Goal: Task Accomplishment & Management: Use online tool/utility

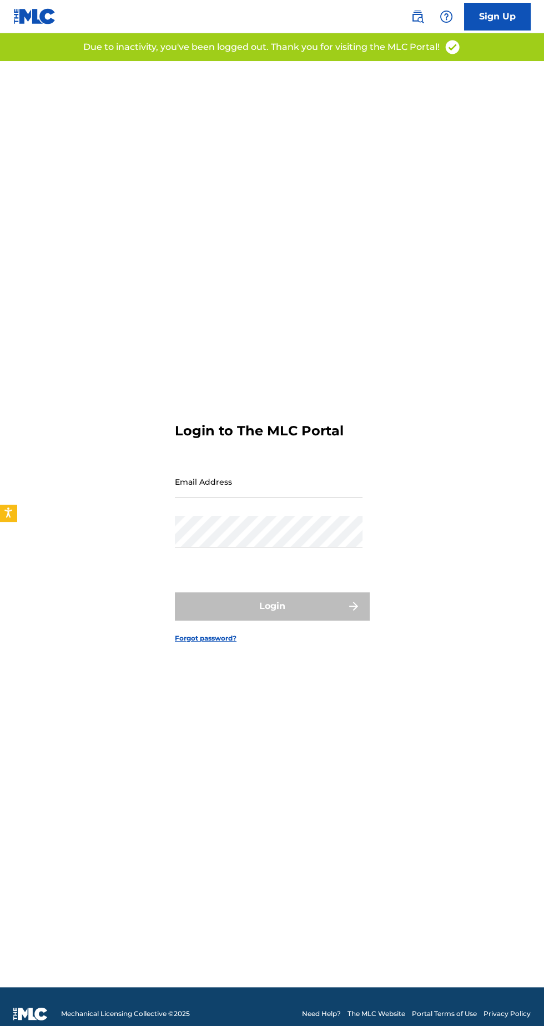
click at [271, 498] on input "Email Address" at bounding box center [269, 482] width 188 height 32
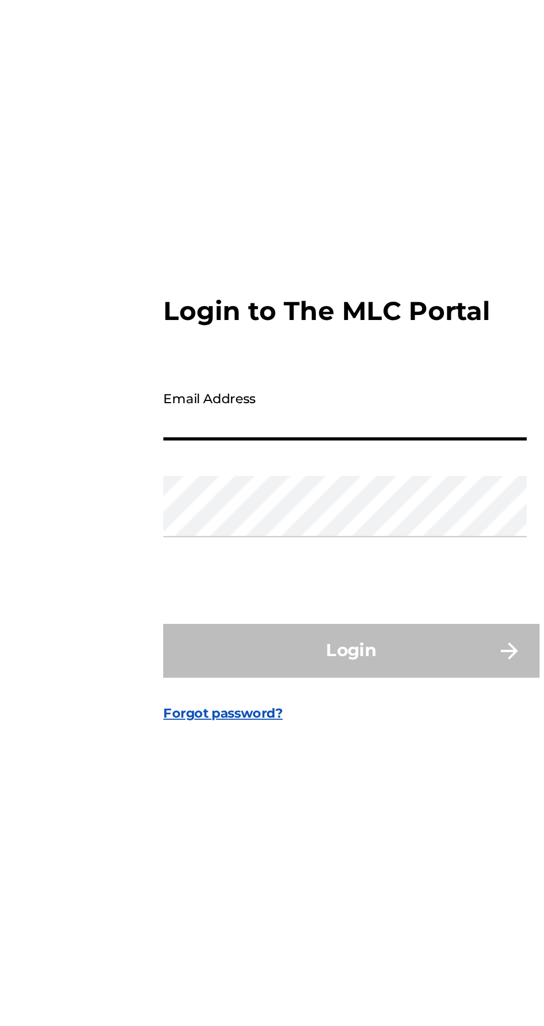
type input "[EMAIL_ADDRESS][DOMAIN_NAME]"
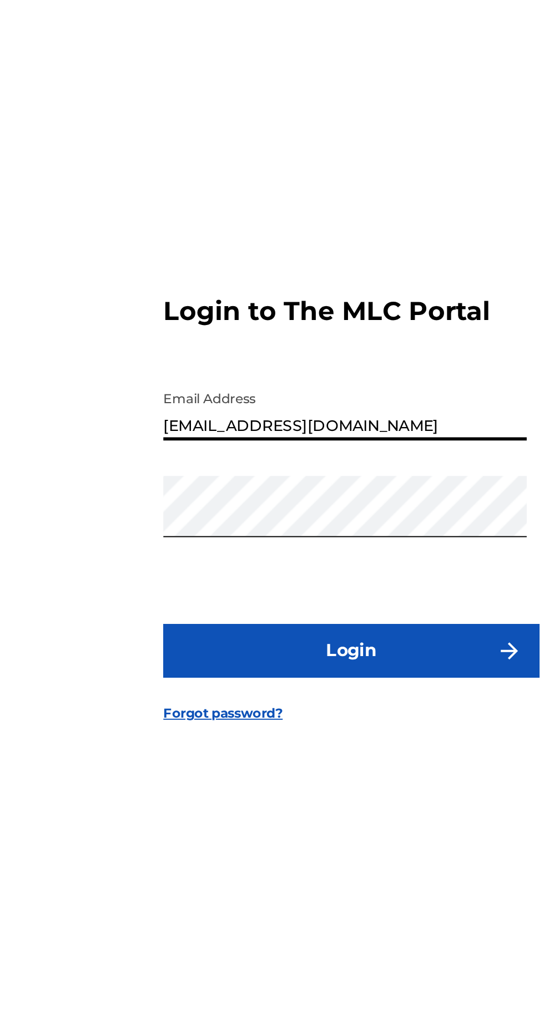
click at [247, 620] on button "Login" at bounding box center [272, 607] width 194 height 28
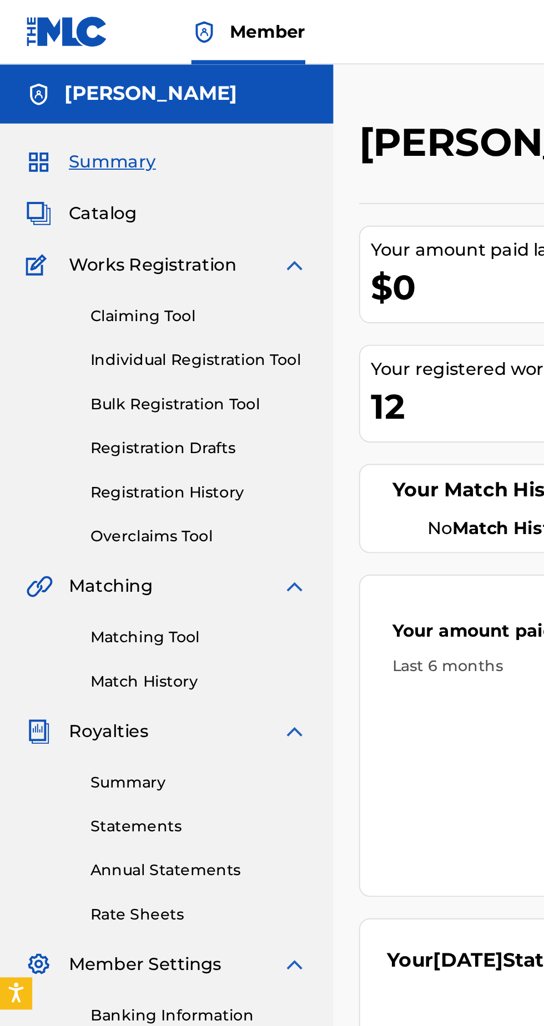
click at [54, 115] on span "Catalog" at bounding box center [53, 110] width 35 height 13
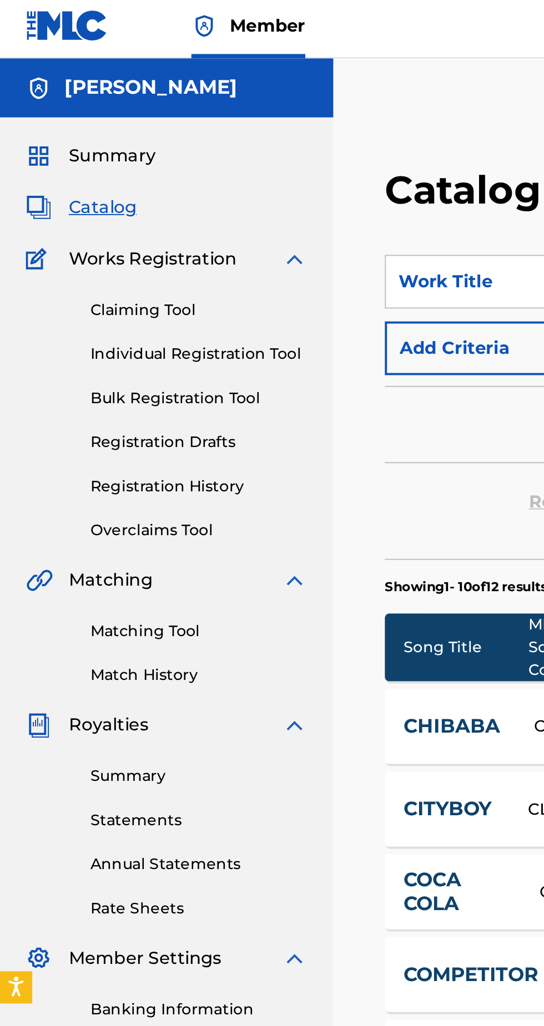
click at [97, 274] on link "Overclaims Tool" at bounding box center [103, 277] width 112 height 12
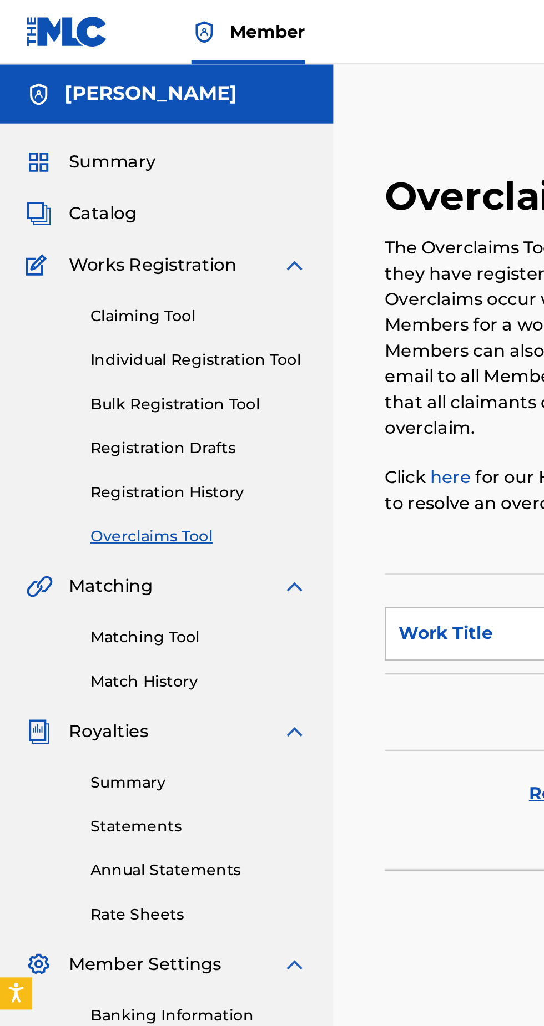
click at [83, 52] on h5 "[PERSON_NAME]" at bounding box center [77, 48] width 89 height 13
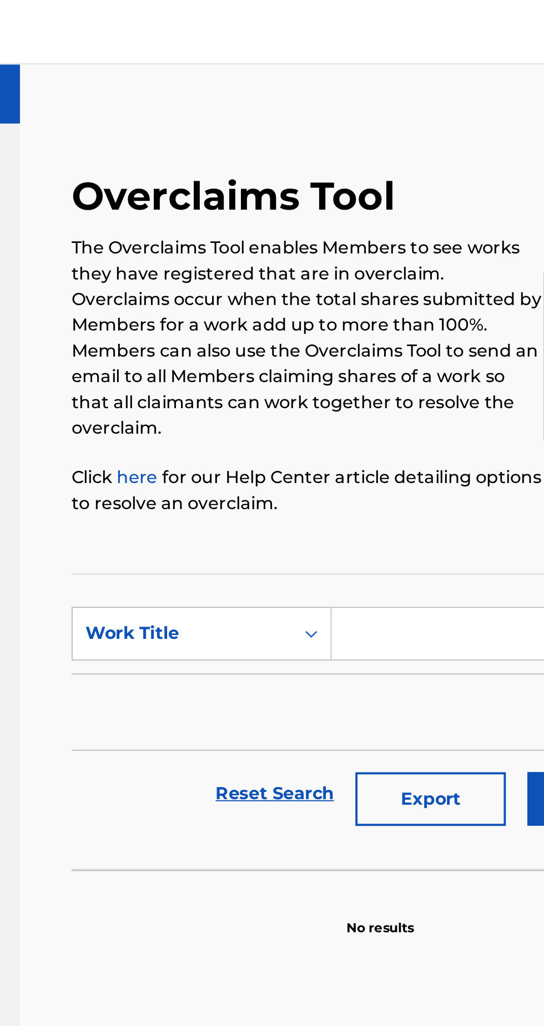
click at [377, 314] on input "Search Form" at bounding box center [425, 327] width 184 height 27
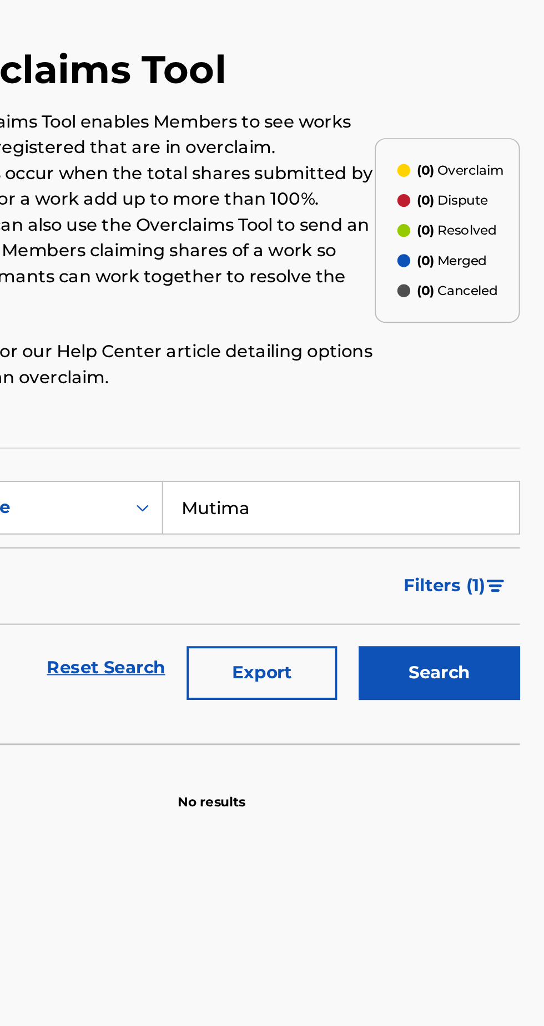
type input "Mutima"
click at [476, 399] on button "Search" at bounding box center [475, 413] width 83 height 28
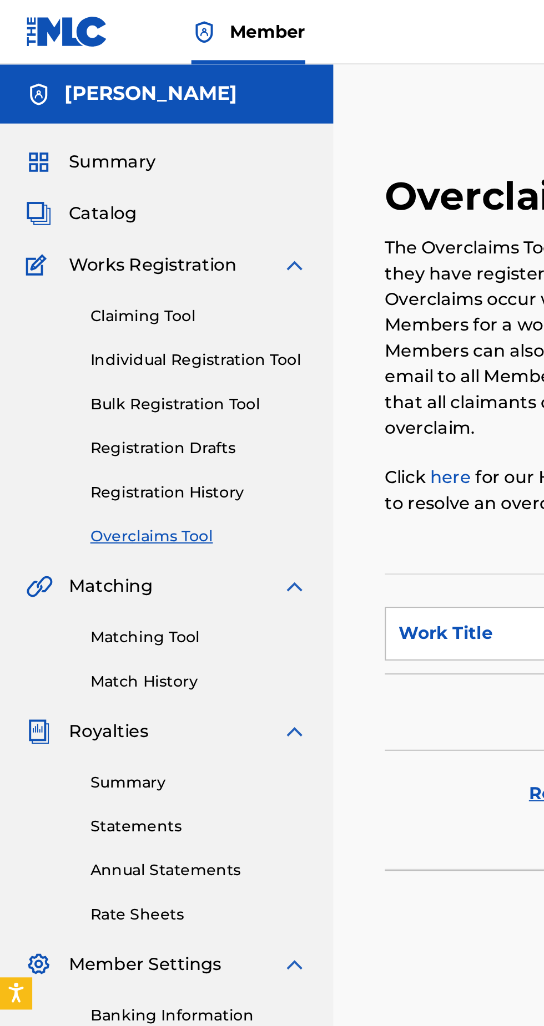
click at [90, 81] on div "Summary" at bounding box center [85, 83] width 145 height 13
click at [54, 82] on span "Summary" at bounding box center [58, 83] width 45 height 13
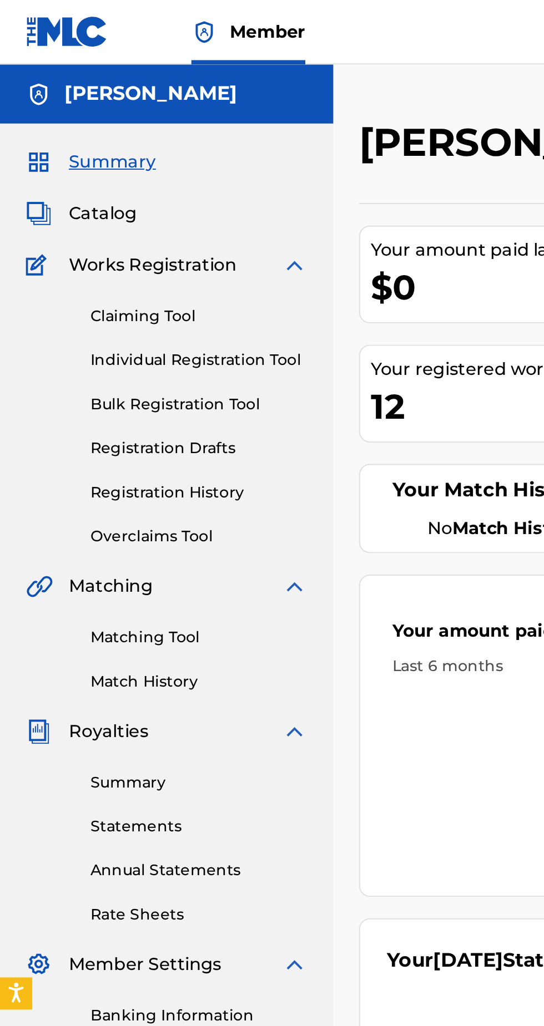
click at [146, 137] on img at bounding box center [151, 136] width 13 height 13
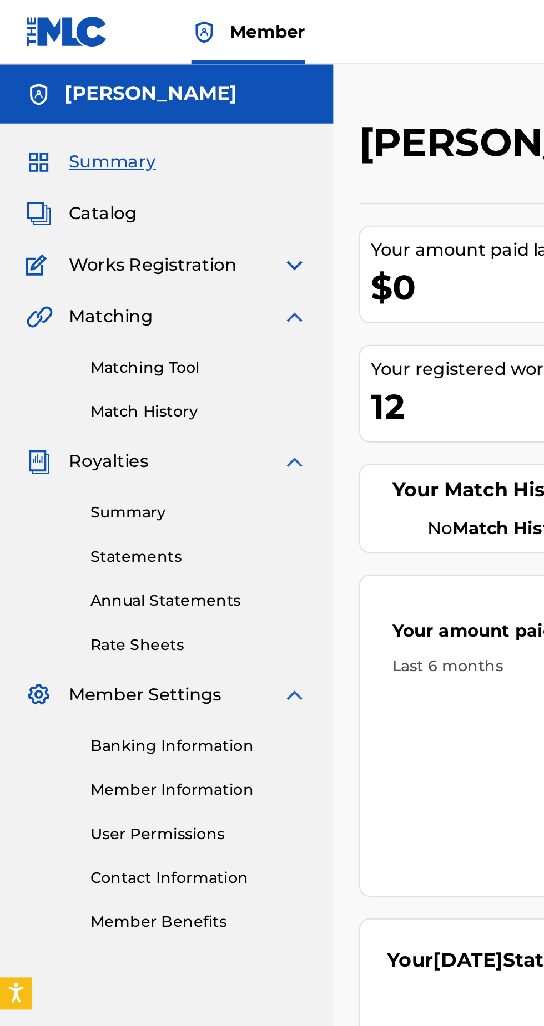
click at [92, 193] on link "Matching Tool" at bounding box center [103, 190] width 112 height 12
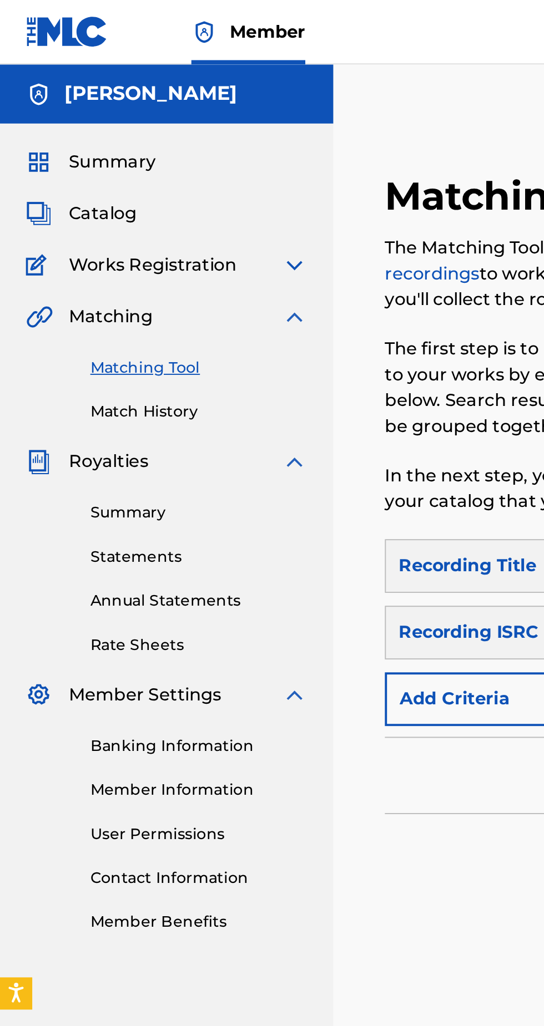
click at [150, 166] on img at bounding box center [151, 163] width 13 height 13
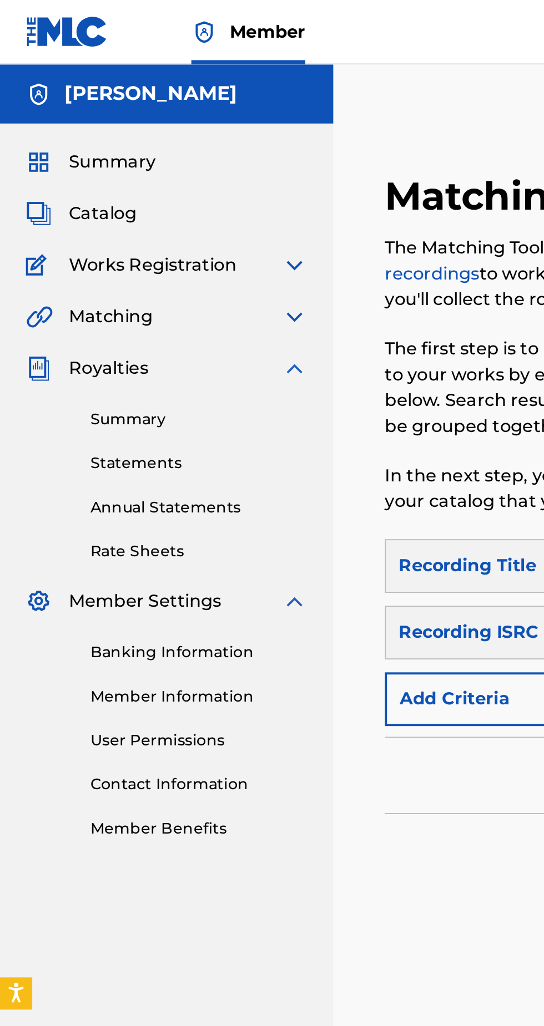
click at [156, 135] on img at bounding box center [151, 136] width 13 height 13
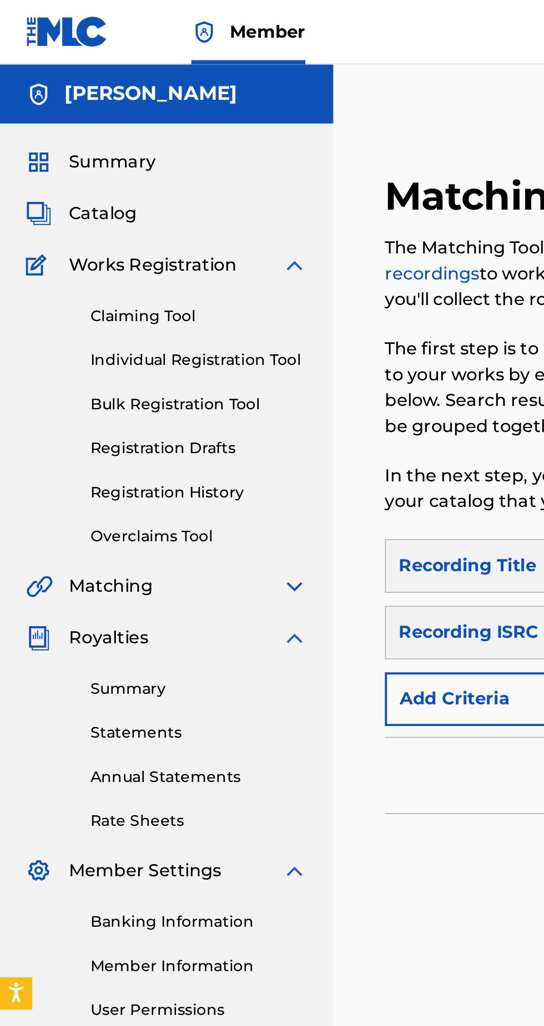
click at [132, 183] on link "Individual Registration Tool" at bounding box center [103, 186] width 112 height 12
